Goal: Task Accomplishment & Management: Use online tool/utility

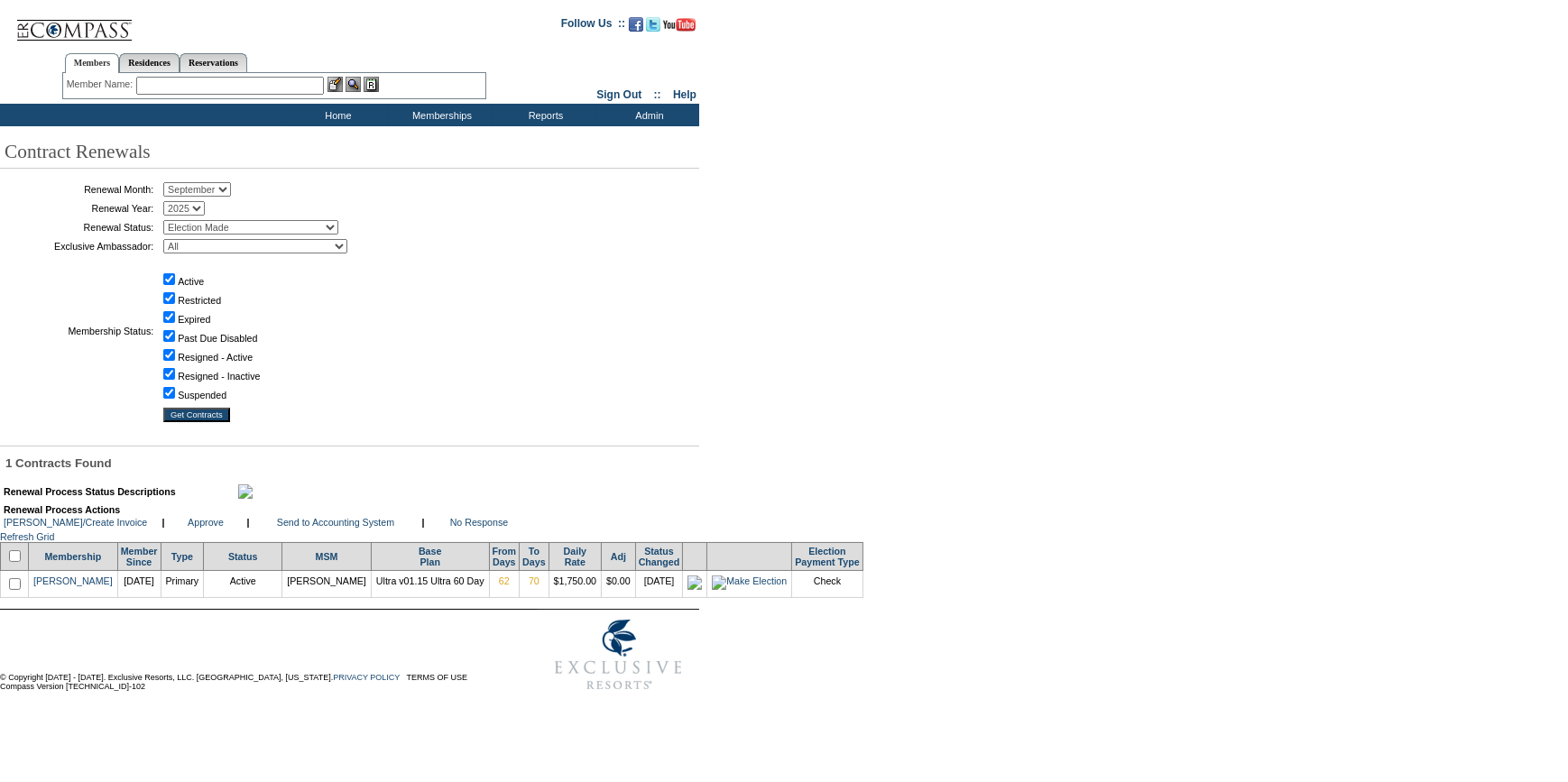
click at [15, 562] on input "checkbox" at bounding box center [15, 556] width 12 height 12
checkbox input "true"
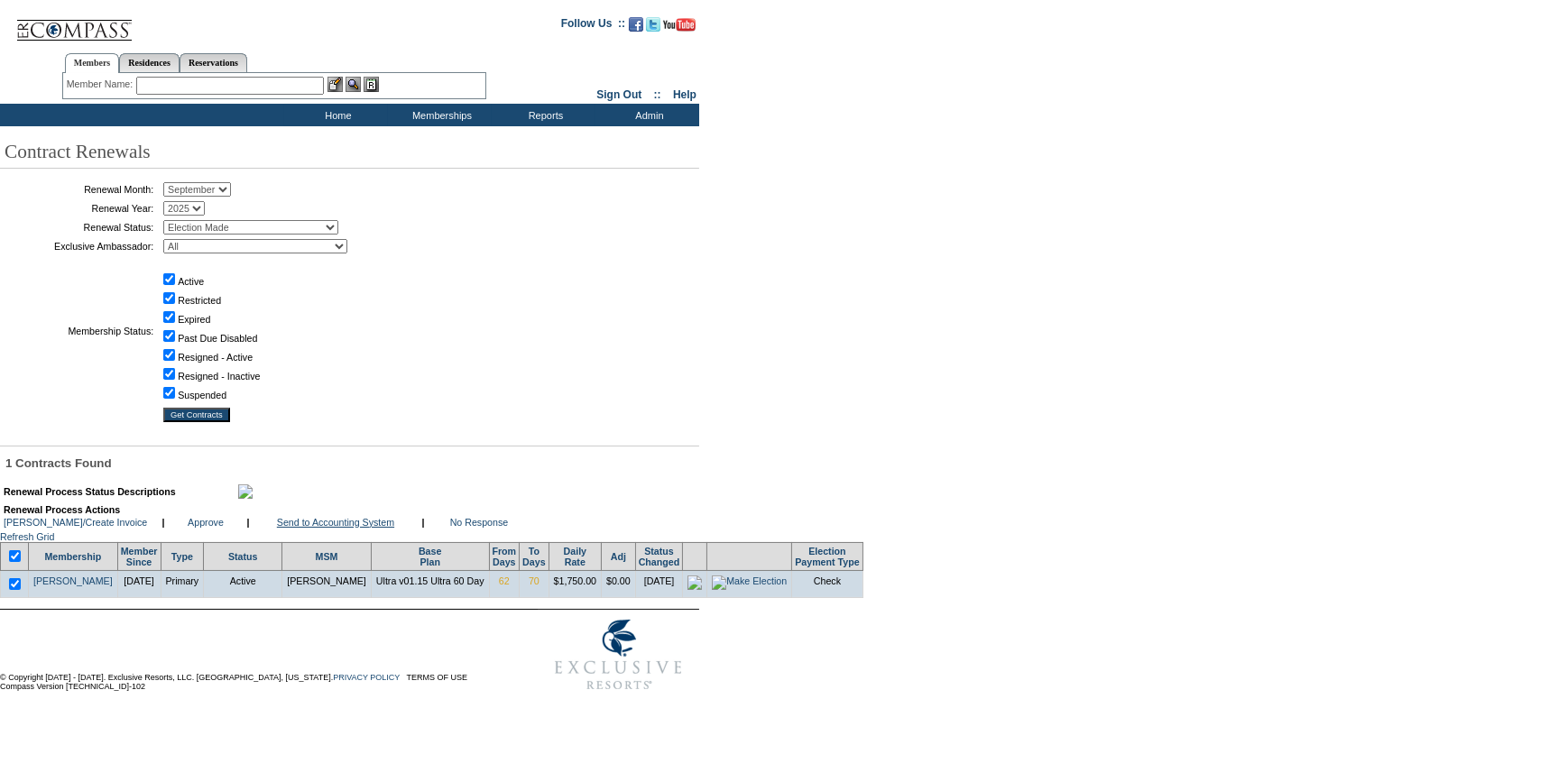
click at [298, 528] on link "Send to Accounting System" at bounding box center [335, 522] width 117 height 11
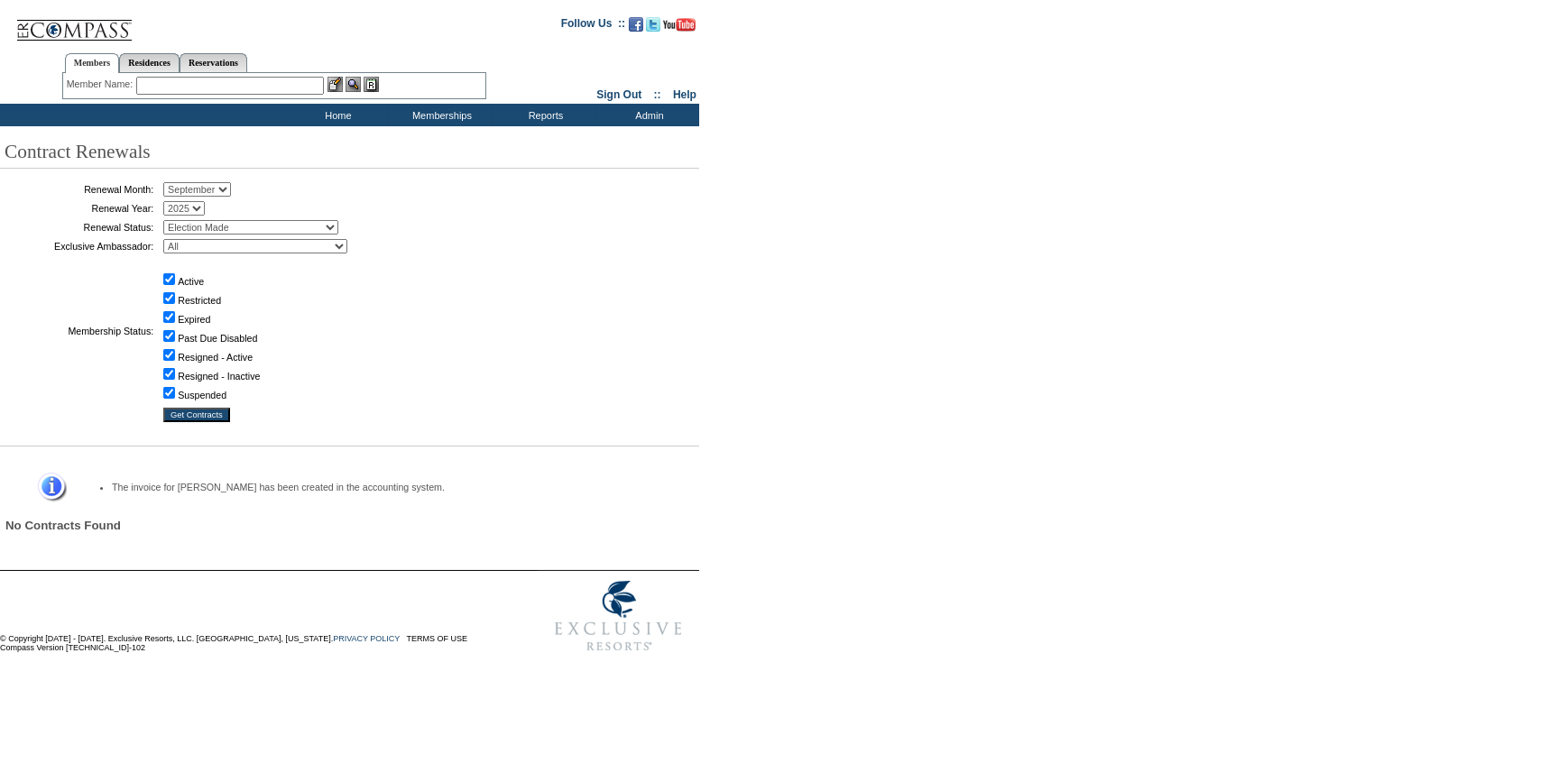
click at [210, 85] on input "text" at bounding box center [230, 85] width 188 height 18
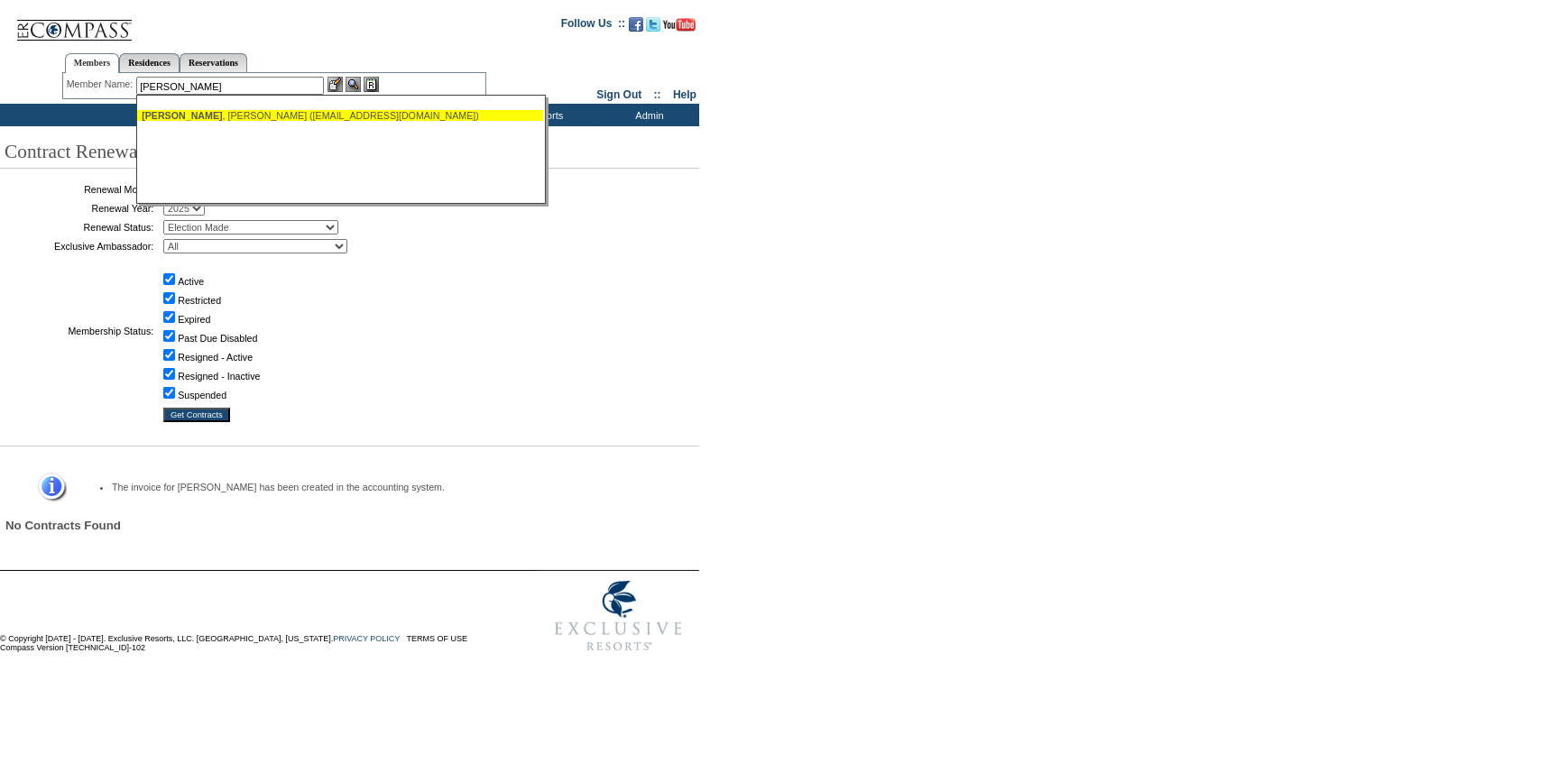
click at [190, 110] on span "Heminger" at bounding box center [182, 115] width 80 height 11
type input "Heminger, Gary (garyheminger@marathonpetroleum.com)"
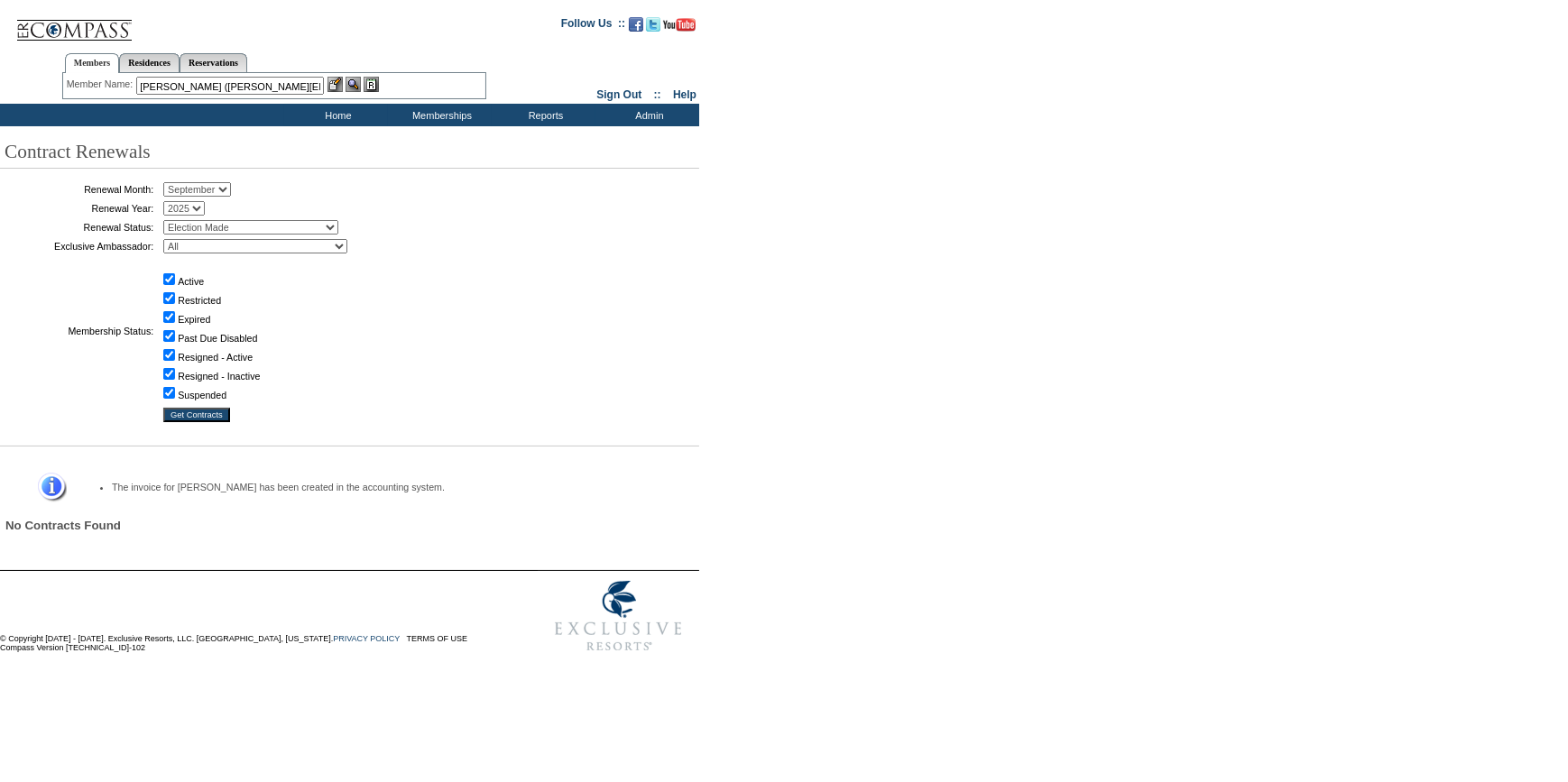
click at [342, 80] on img at bounding box center [334, 84] width 15 height 15
